Goal: Task Accomplishment & Management: Use online tool/utility

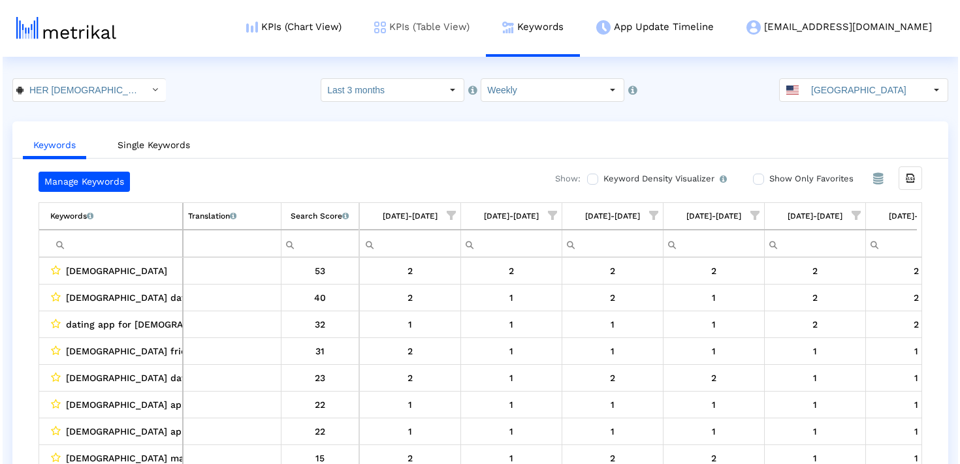
scroll to position [0, 758]
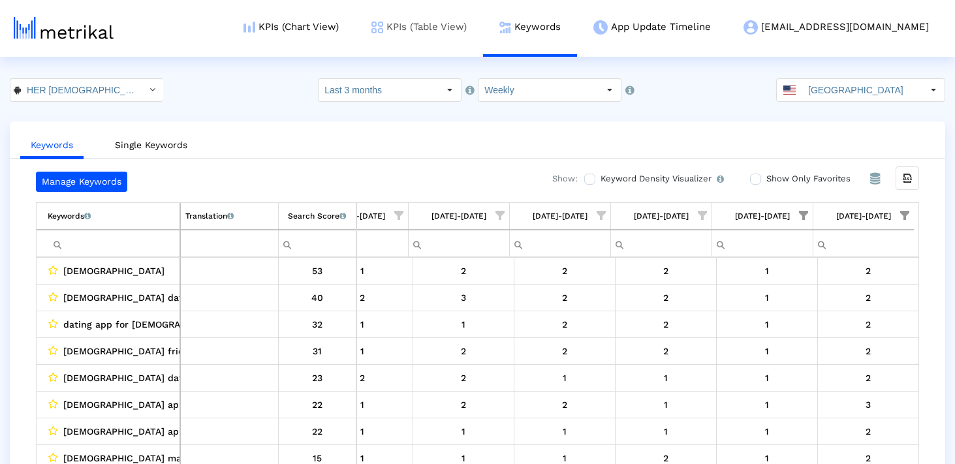
click at [483, 38] on link "KPIs (Table View)" at bounding box center [419, 27] width 128 height 54
click at [483, 32] on link "KPIs (Table View)" at bounding box center [419, 27] width 128 height 54
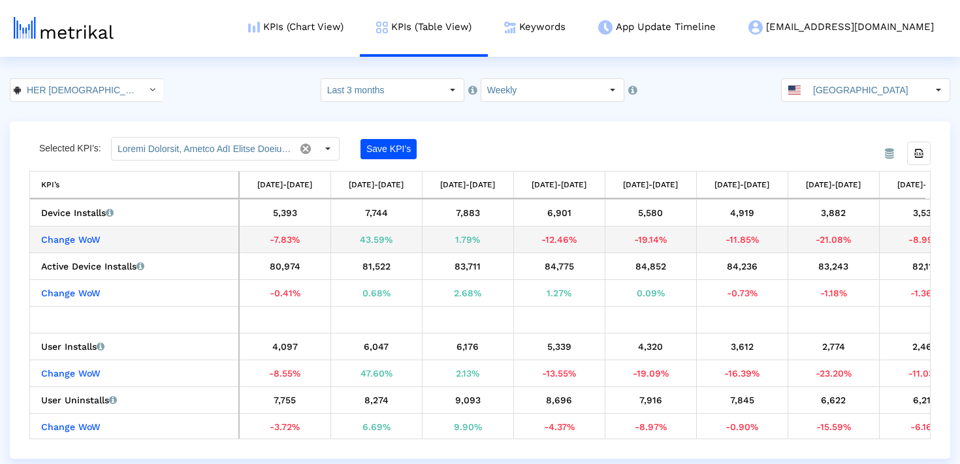
scroll to position [0, 502]
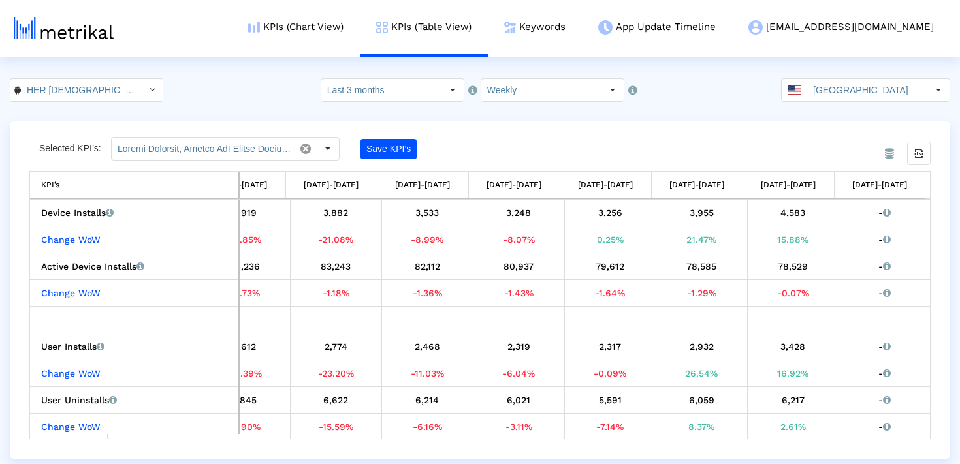
drag, startPoint x: 376, startPoint y: 87, endPoint x: 376, endPoint y: 97, distance: 9.1
click at [376, 87] on input "Last 3 months" at bounding box center [381, 90] width 120 height 22
click at [87, 88] on input "HER [DEMOGRAPHIC_DATA], bi & [DEMOGRAPHIC_DATA] dating < com.weareher.her >" at bounding box center [80, 90] width 118 height 22
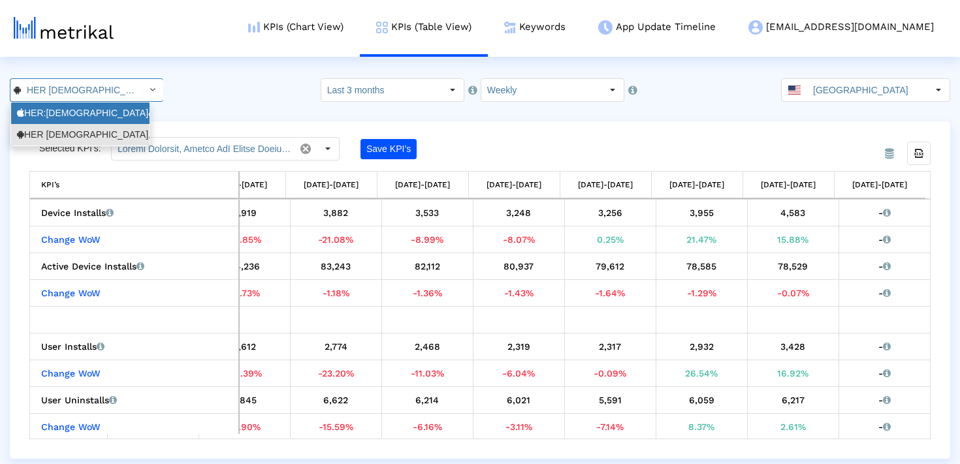
click at [78, 119] on div "HER:[DEMOGRAPHIC_DATA]&[DEMOGRAPHIC_DATA] [DEMOGRAPHIC_DATA] Dating <573328837>" at bounding box center [80, 113] width 127 height 12
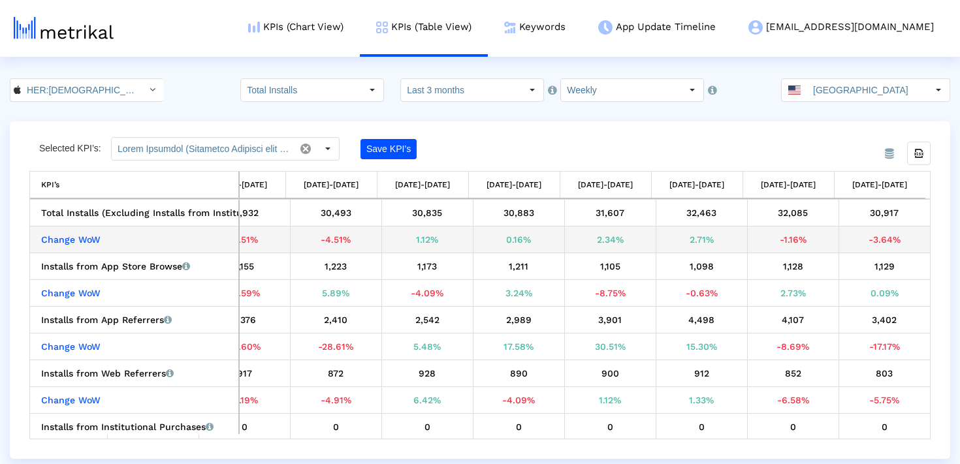
drag, startPoint x: 407, startPoint y: 236, endPoint x: 710, endPoint y: 247, distance: 303.8
click at [711, 247] on tr "Change WoW -1.74% 12.83% 4.20% -0.15% -7.51% -1.51% -4.51% 1.12% 0.16% 2.34% 2.…" at bounding box center [230, 240] width 1397 height 27
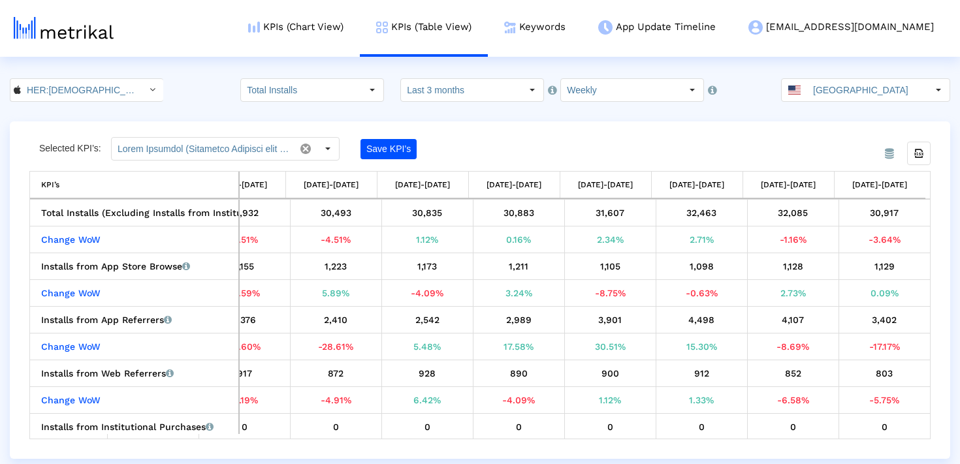
click at [562, 145] on div "Selected KPI’s: Save KPI’s" at bounding box center [367, 149] width 676 height 24
click at [58, 79] on input "HER:[DEMOGRAPHIC_DATA]&[DEMOGRAPHIC_DATA] [DEMOGRAPHIC_DATA] Dating < 573328837…" at bounding box center [80, 90] width 118 height 22
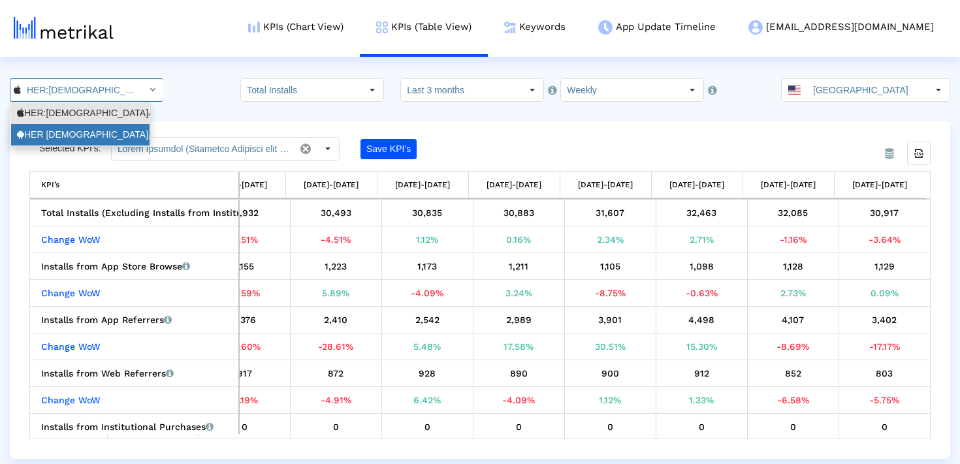
click at [50, 131] on div "HER [DEMOGRAPHIC_DATA], bi & [DEMOGRAPHIC_DATA] dating <com.weareher.her>" at bounding box center [80, 135] width 127 height 12
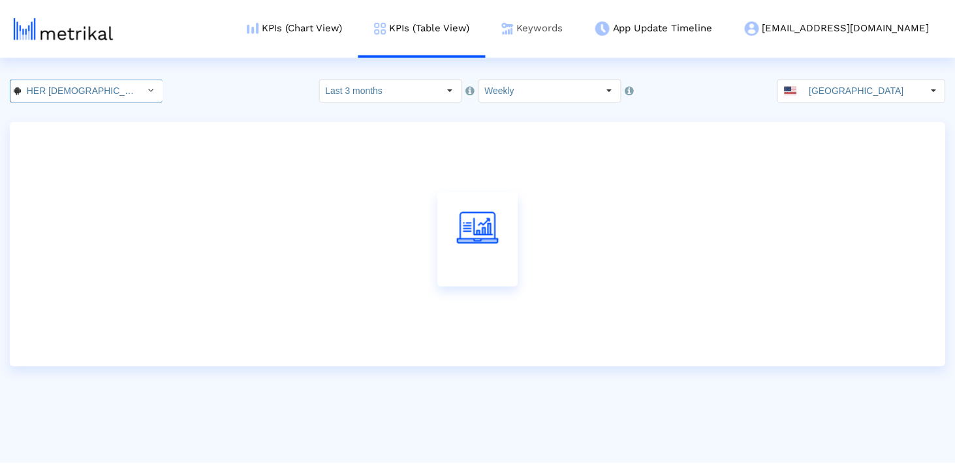
scroll to position [0, 121]
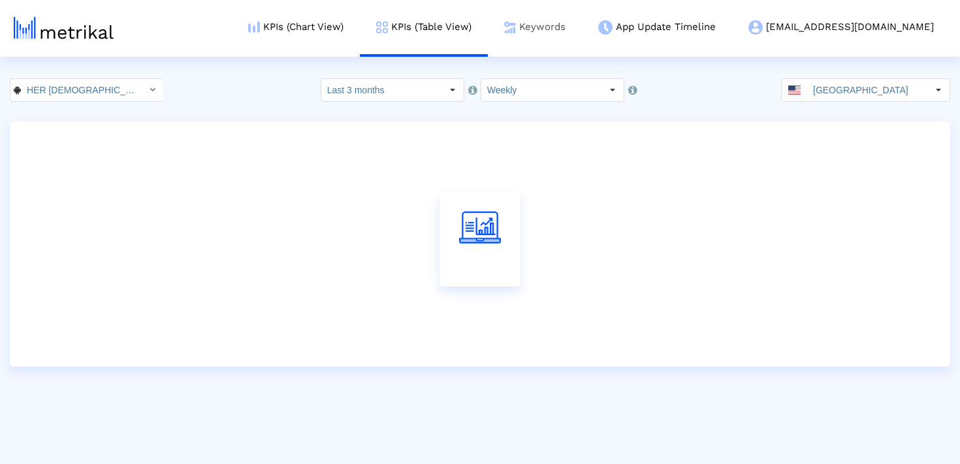
click at [582, 31] on link "Keywords" at bounding box center [535, 27] width 94 height 54
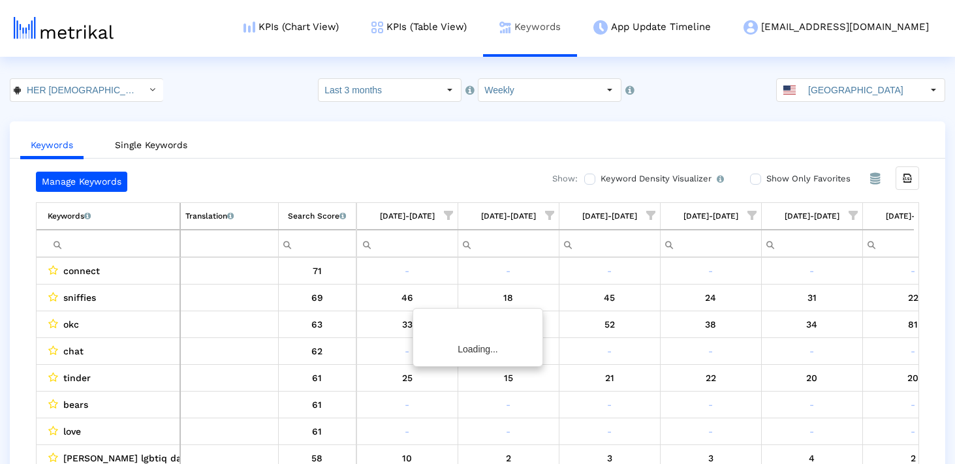
scroll to position [0, 758]
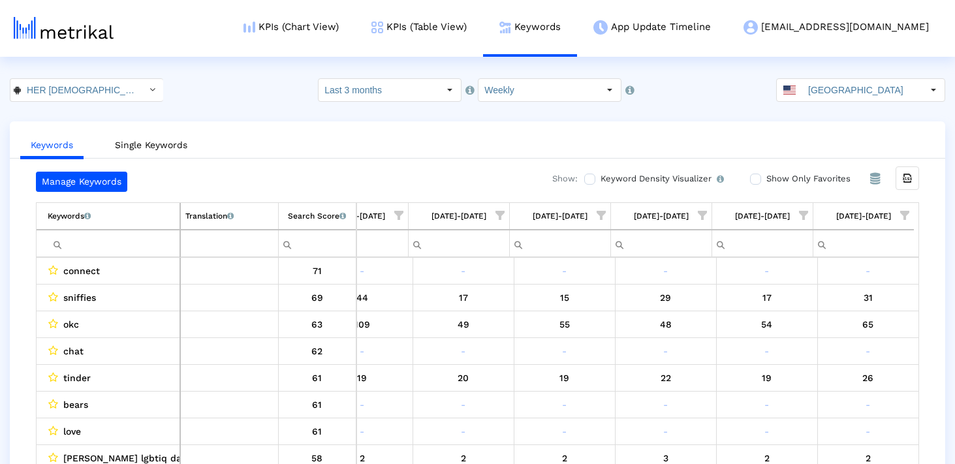
click at [808, 212] on span "Show filter options for column '09/28/25-10/04/25'" at bounding box center [803, 215] width 9 height 9
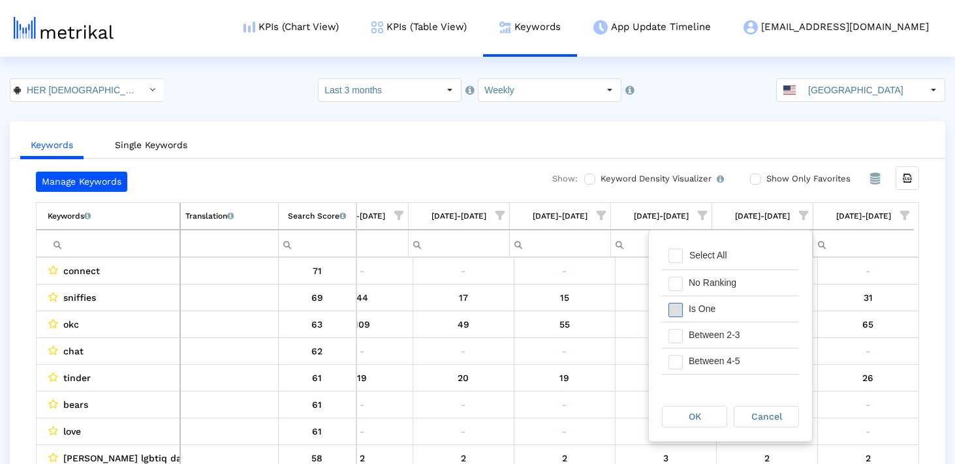
click at [676, 313] on span "Filter options" at bounding box center [676, 310] width 14 height 14
click at [706, 408] on div "OK" at bounding box center [695, 417] width 64 height 20
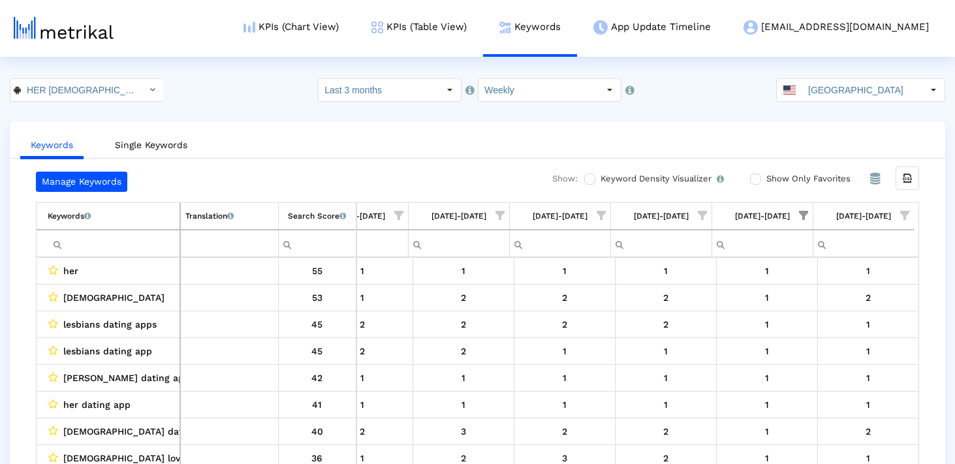
click at [900, 214] on span "Show filter options for column '10/05/25-10/11/25'" at bounding box center [904, 215] width 9 height 9
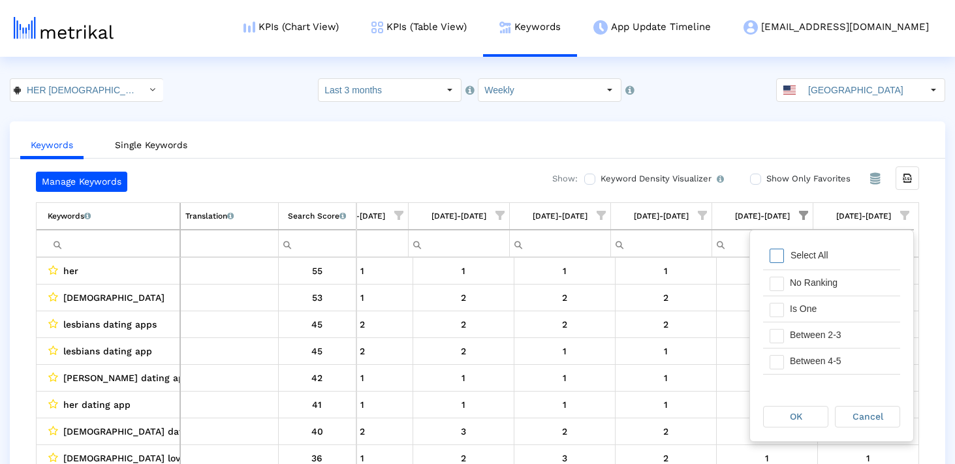
click at [778, 256] on span "Filter options" at bounding box center [777, 256] width 14 height 14
click at [776, 308] on span "Filter options" at bounding box center [777, 310] width 14 height 14
click at [779, 415] on div "OK" at bounding box center [796, 417] width 64 height 20
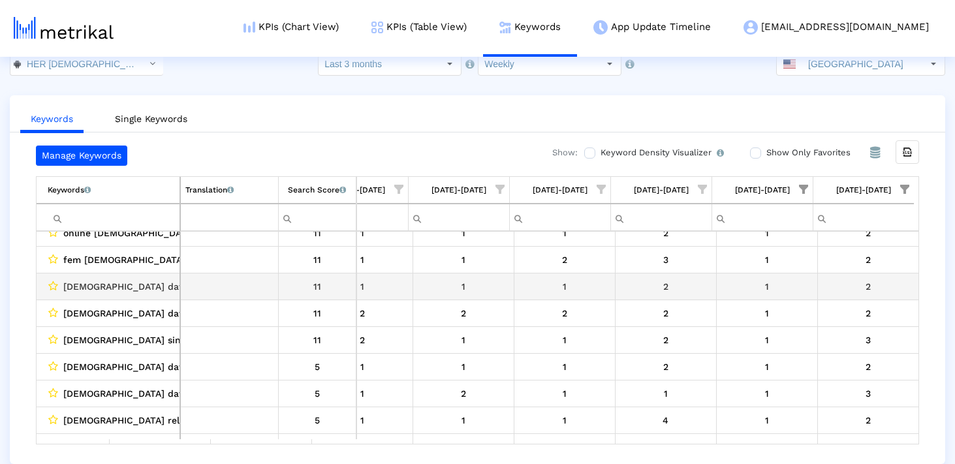
scroll to position [0, 0]
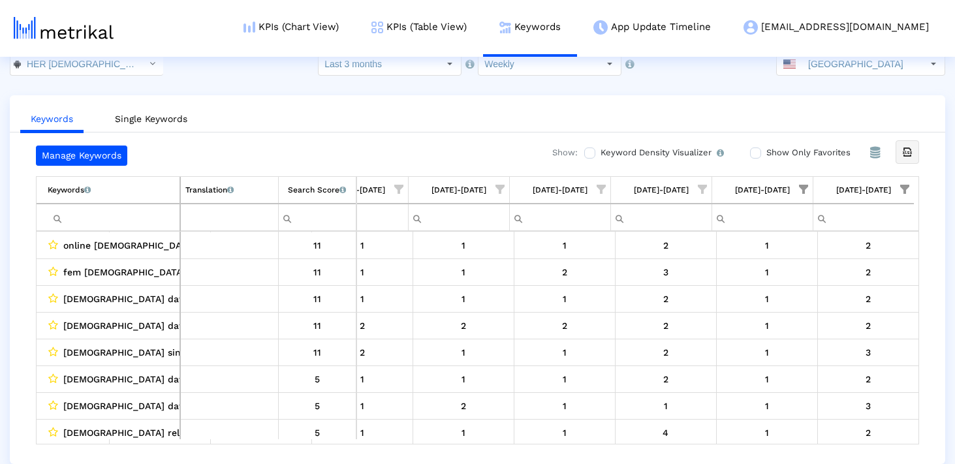
click at [900, 148] on div "Export all data" at bounding box center [907, 152] width 22 height 22
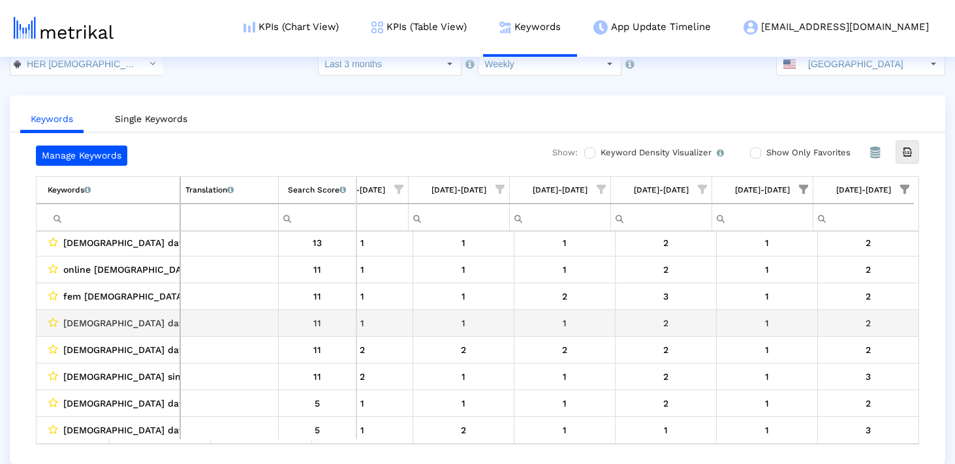
scroll to position [242, 0]
